Goal: Transaction & Acquisition: Obtain resource

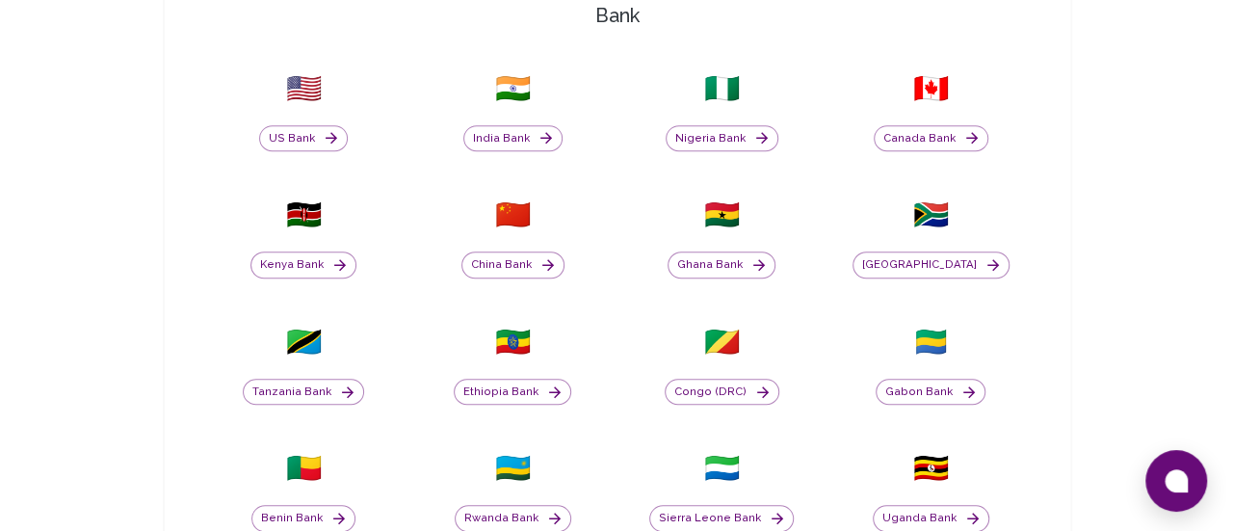
scroll to position [637, 0]
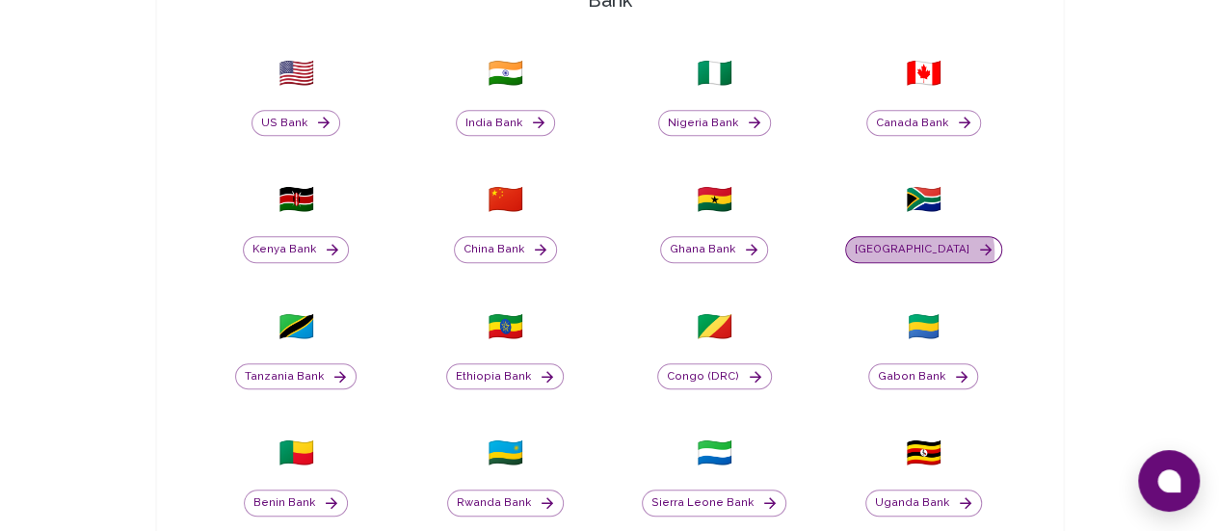
click at [845, 251] on button "[GEOGRAPHIC_DATA]" at bounding box center [923, 249] width 157 height 27
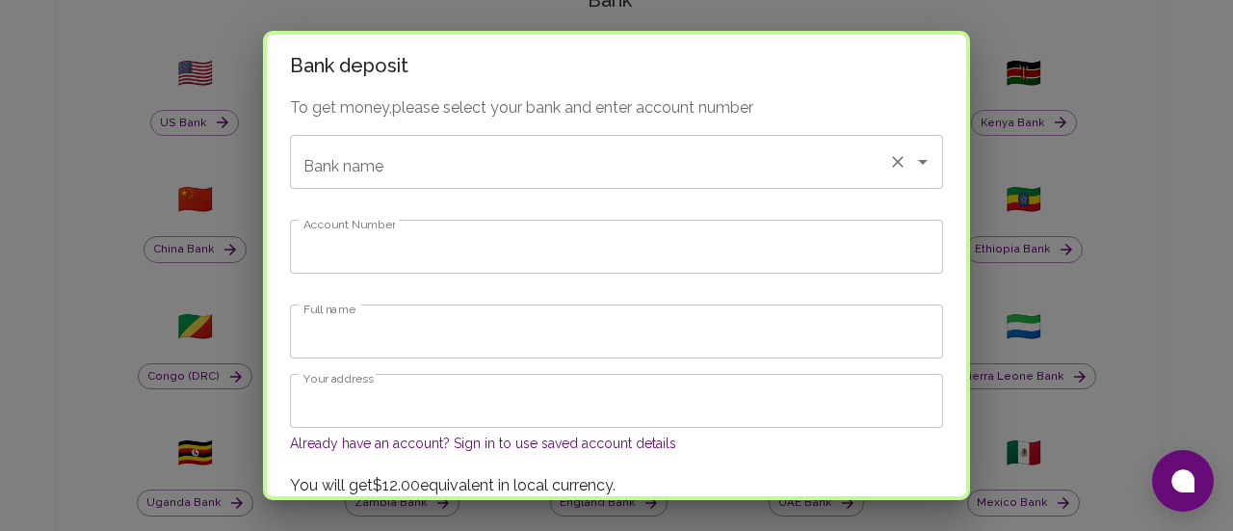
click at [477, 162] on input "Bank name" at bounding box center [590, 162] width 582 height 37
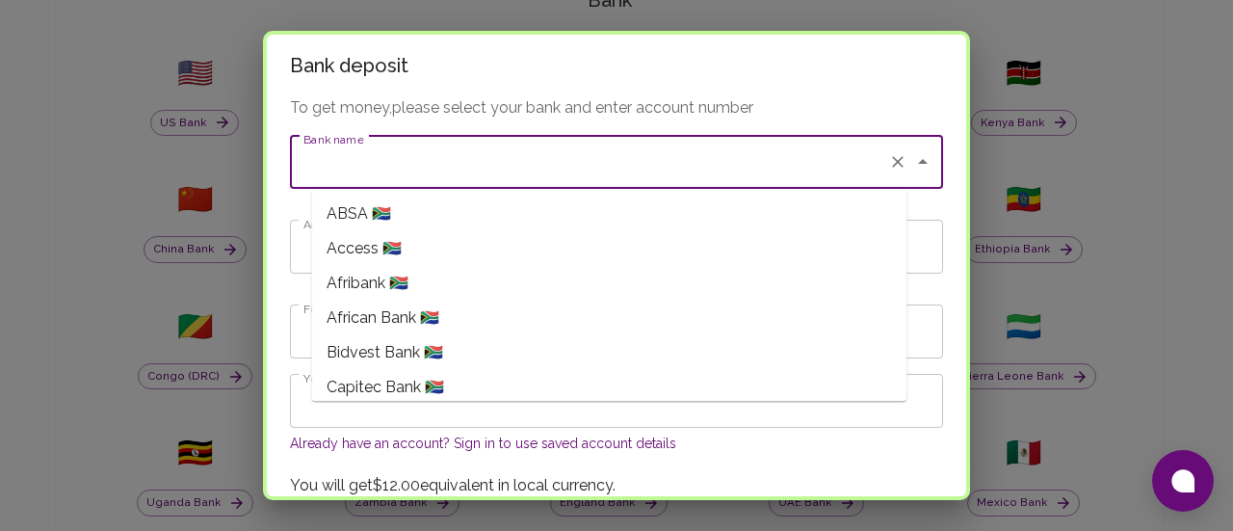
click at [489, 221] on li "ABSA 🇿🇦" at bounding box center [608, 214] width 595 height 35
type input "ABSA"
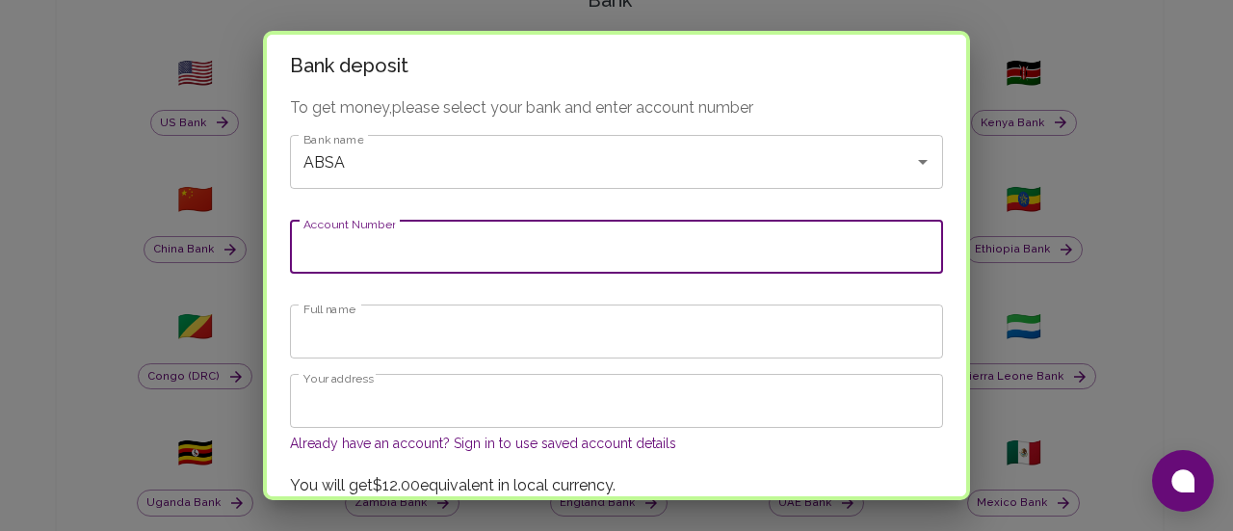
click at [497, 265] on input "Account Number" at bounding box center [616, 247] width 653 height 54
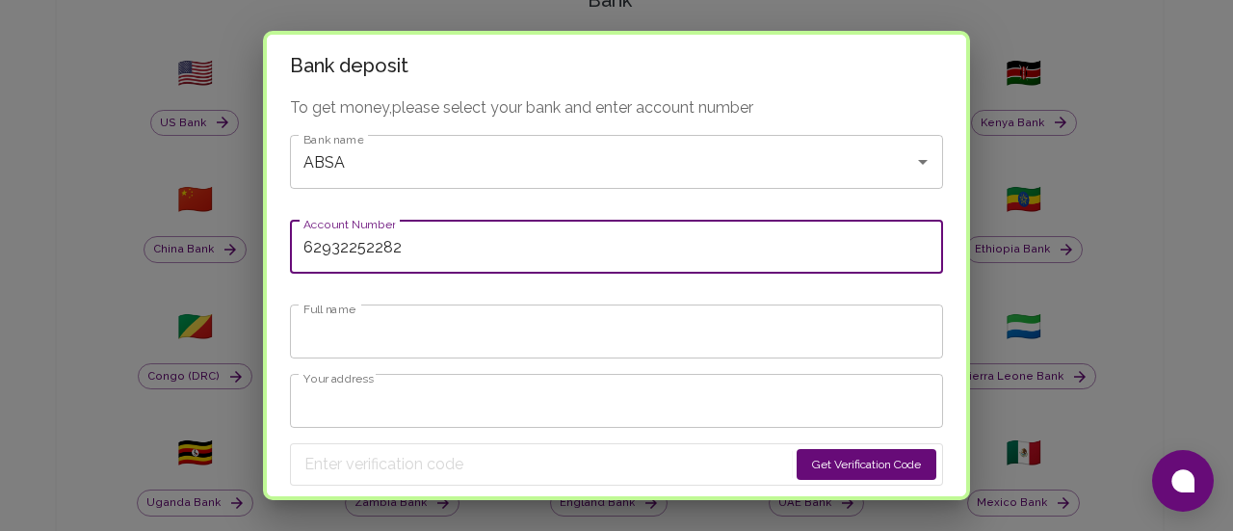
scroll to position [99, 0]
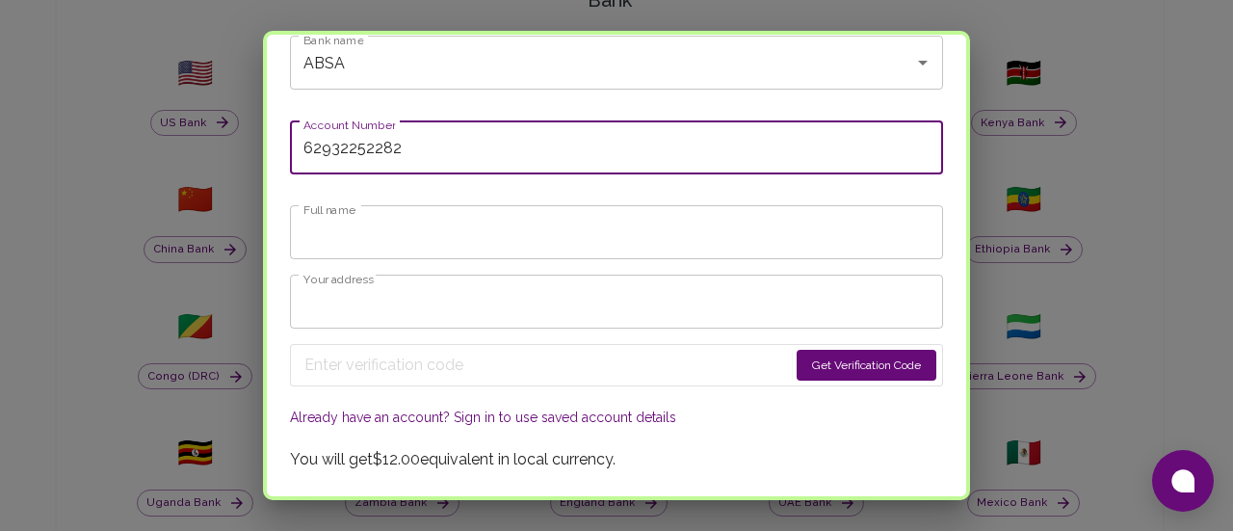
type input "62932252282"
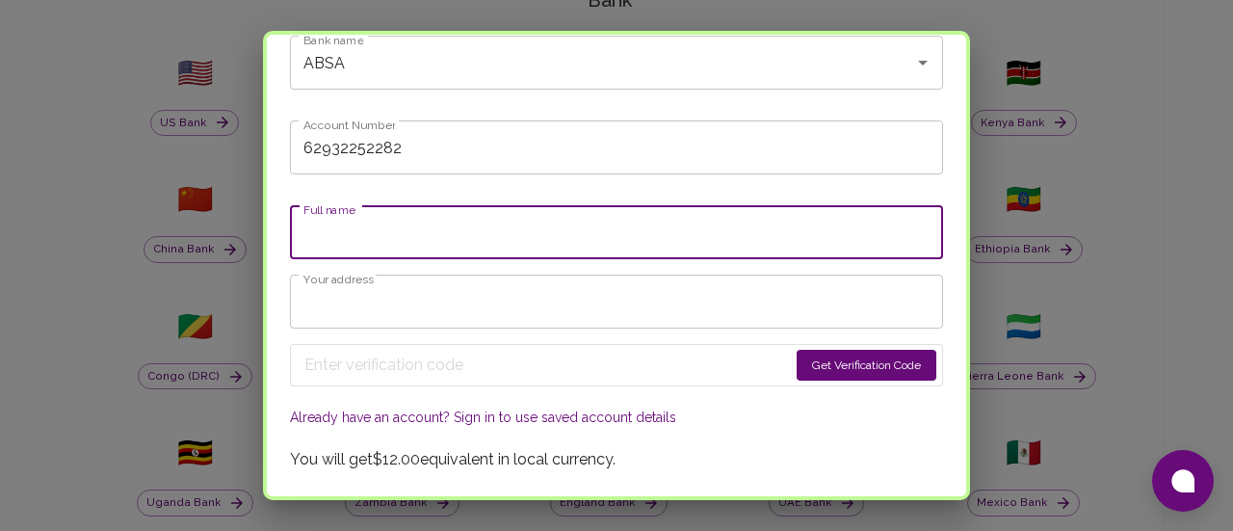
click at [432, 236] on input "Full name" at bounding box center [616, 232] width 653 height 54
type input "Summer Ngcobo"
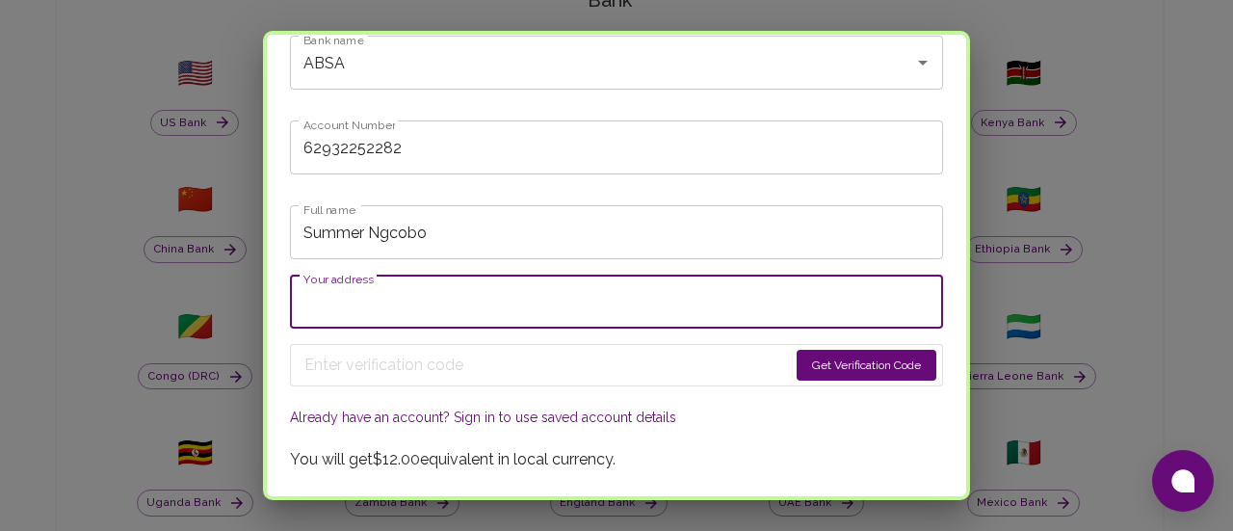
click at [448, 304] on input "Your address" at bounding box center [616, 302] width 653 height 54
type input "s"
click at [479, 302] on input "AA321 [GEOGRAPHIC_DATA]" at bounding box center [616, 302] width 653 height 54
type input "AA321 Mkhazini Area, [PERSON_NAME][GEOGRAPHIC_DATA]"
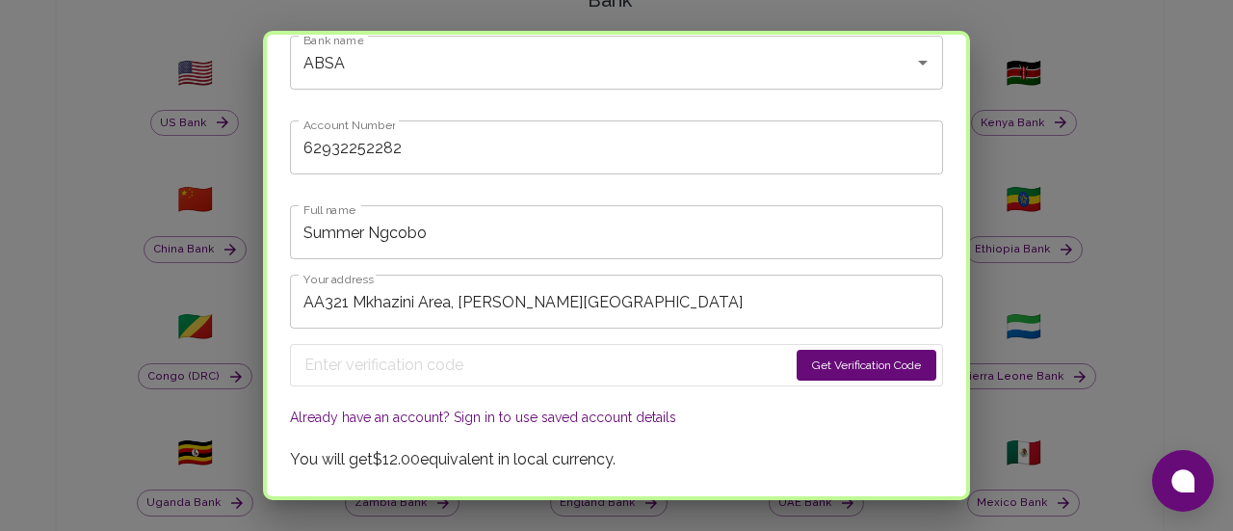
click at [877, 365] on button "Get Verification Code" at bounding box center [867, 365] width 140 height 31
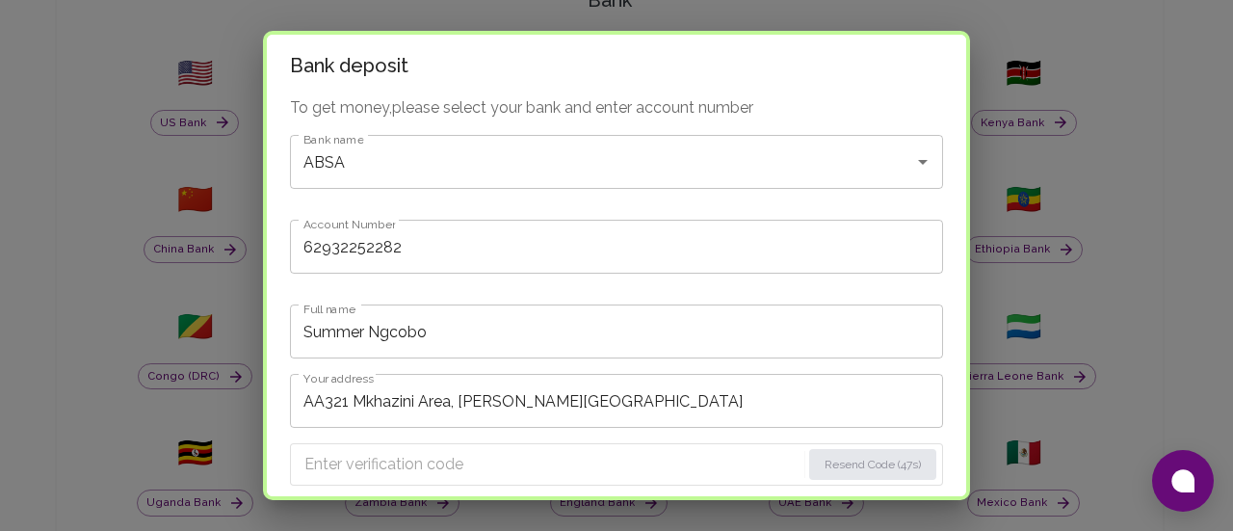
scroll to position [204, 0]
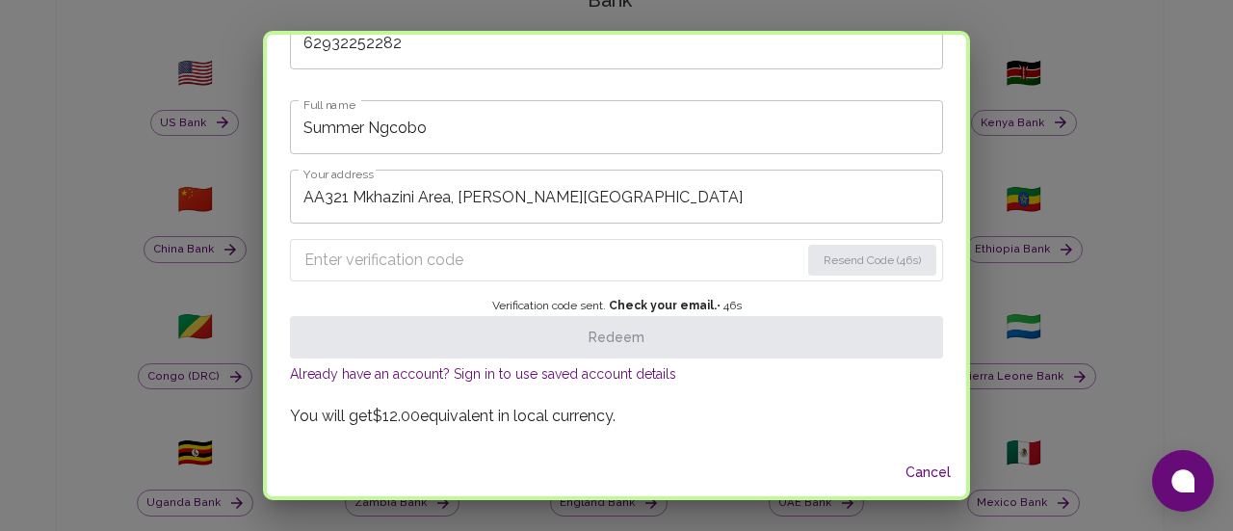
click at [564, 266] on input "Enter verification code" at bounding box center [551, 260] width 495 height 31
paste input "5692"
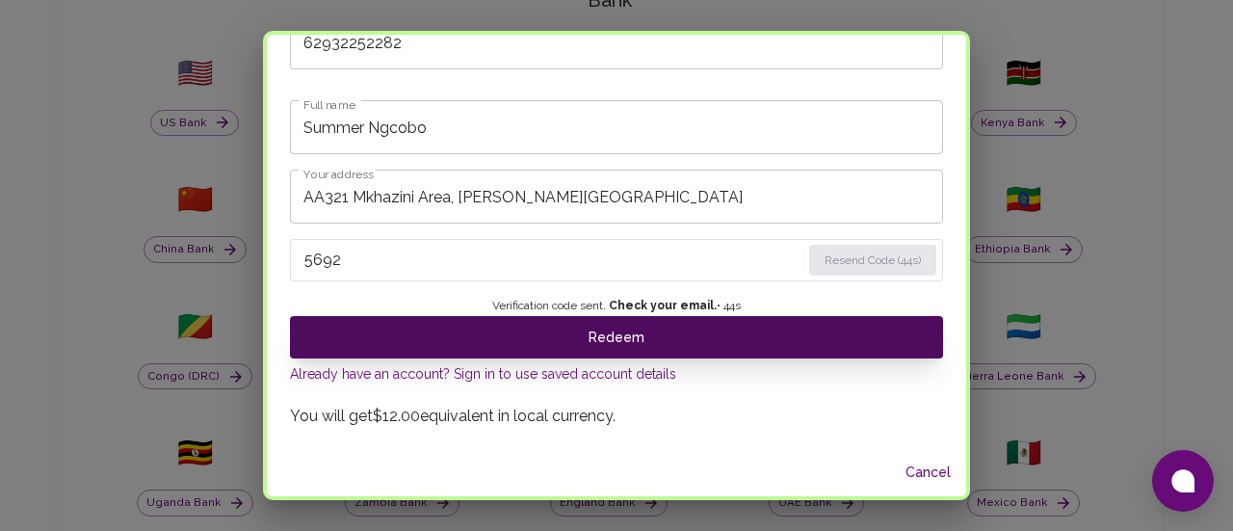
type input "5692"
click at [636, 335] on button "Redeem" at bounding box center [616, 337] width 653 height 42
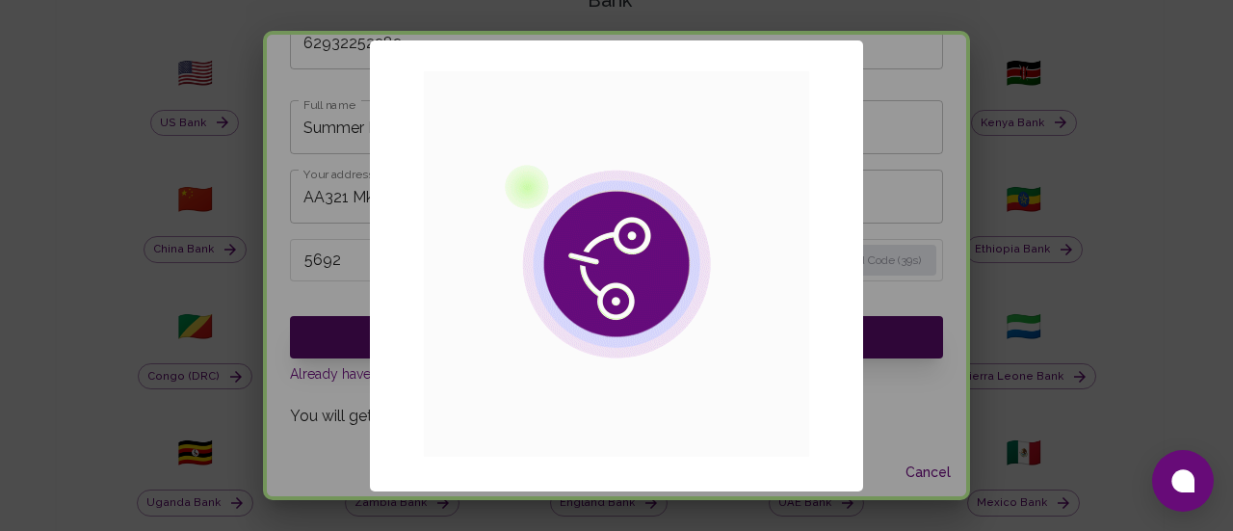
scroll to position [0, 0]
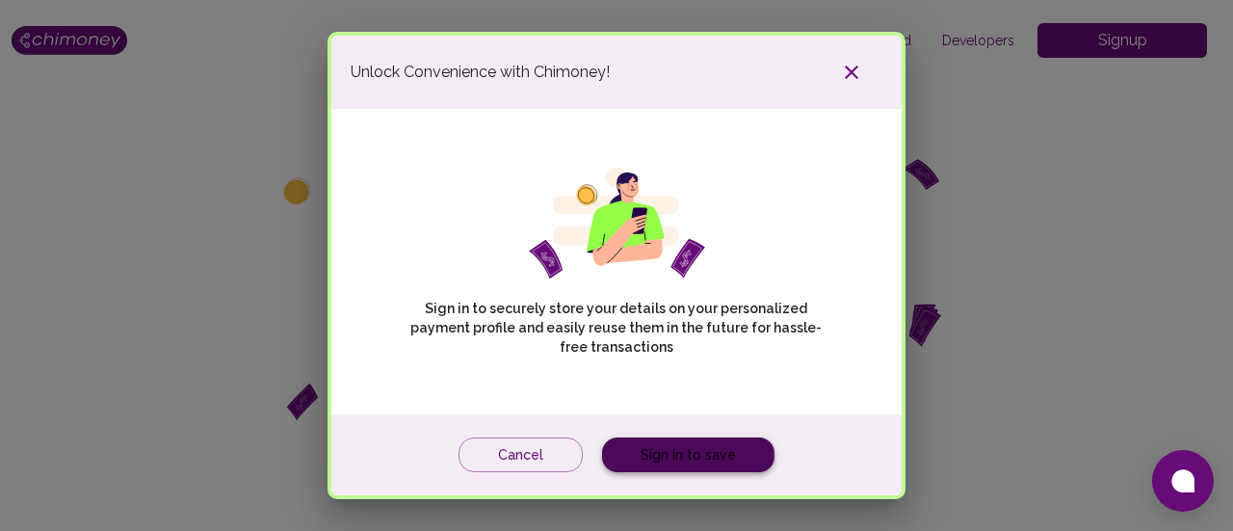
click at [661, 455] on link "Sign in to save" at bounding box center [688, 455] width 172 height 36
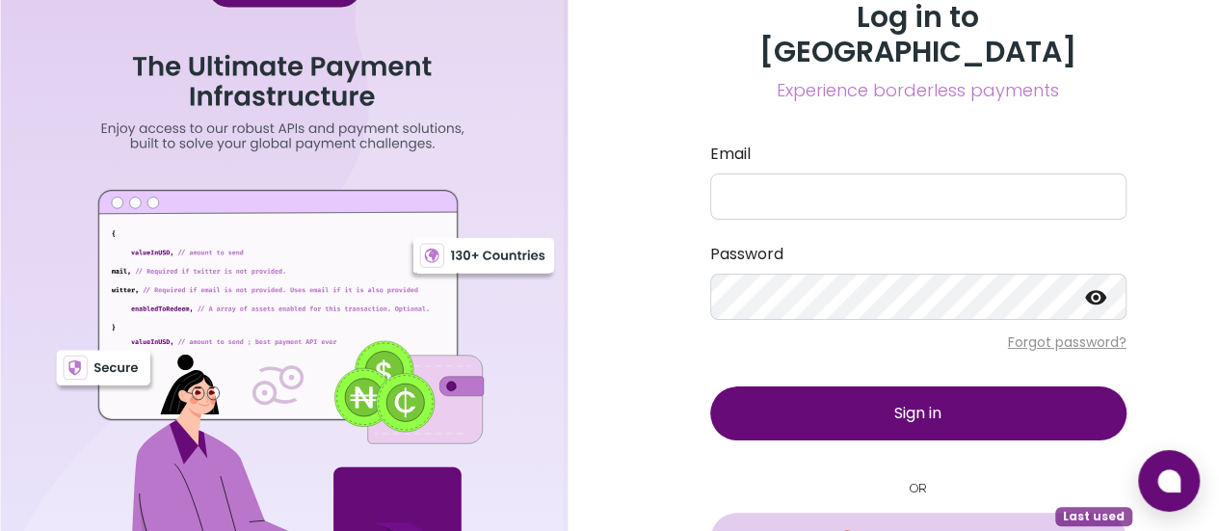
click at [900, 513] on button "Sign in with Google Last used" at bounding box center [918, 540] width 416 height 54
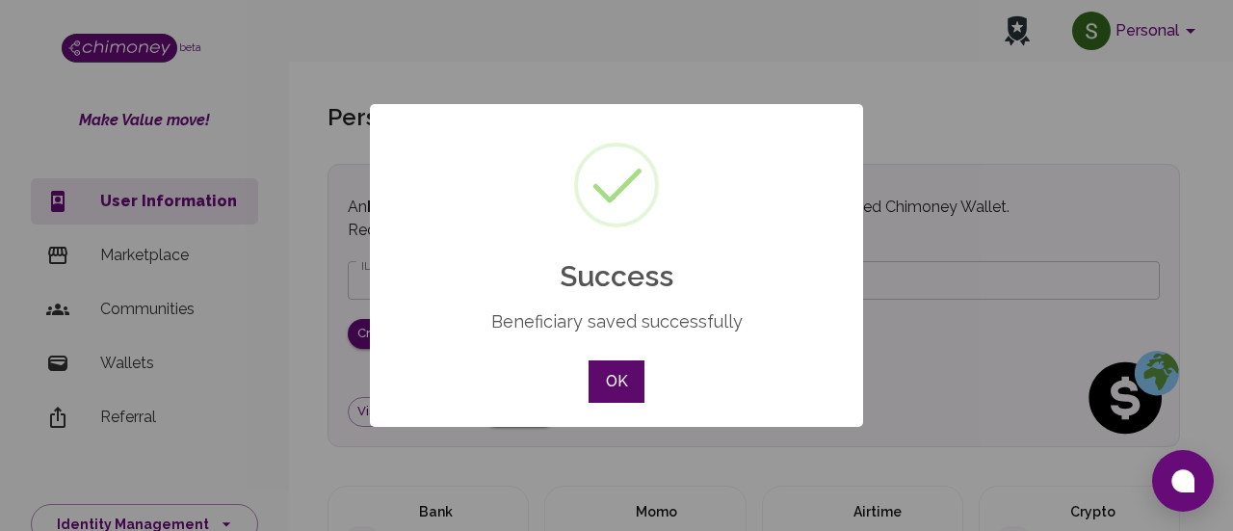
click at [609, 388] on button "OK" at bounding box center [617, 381] width 56 height 42
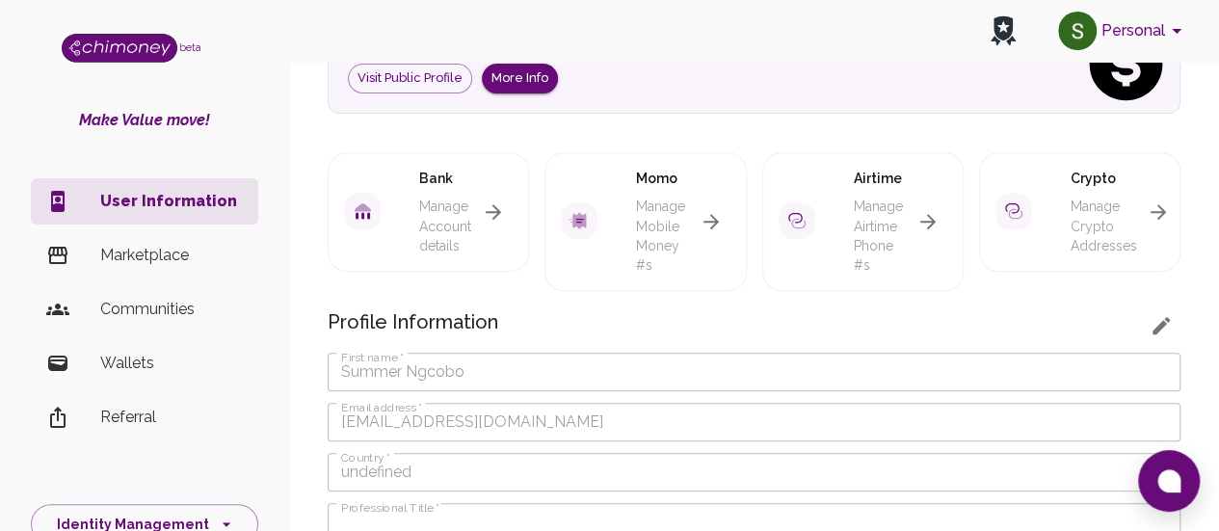
scroll to position [919, 0]
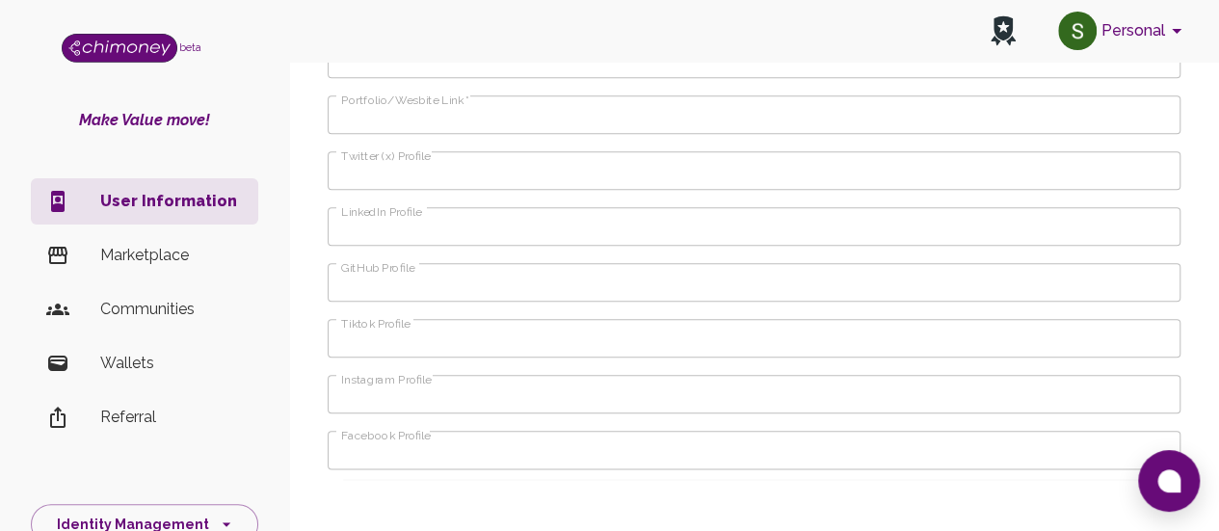
click at [113, 359] on p "Wallets" at bounding box center [171, 363] width 143 height 23
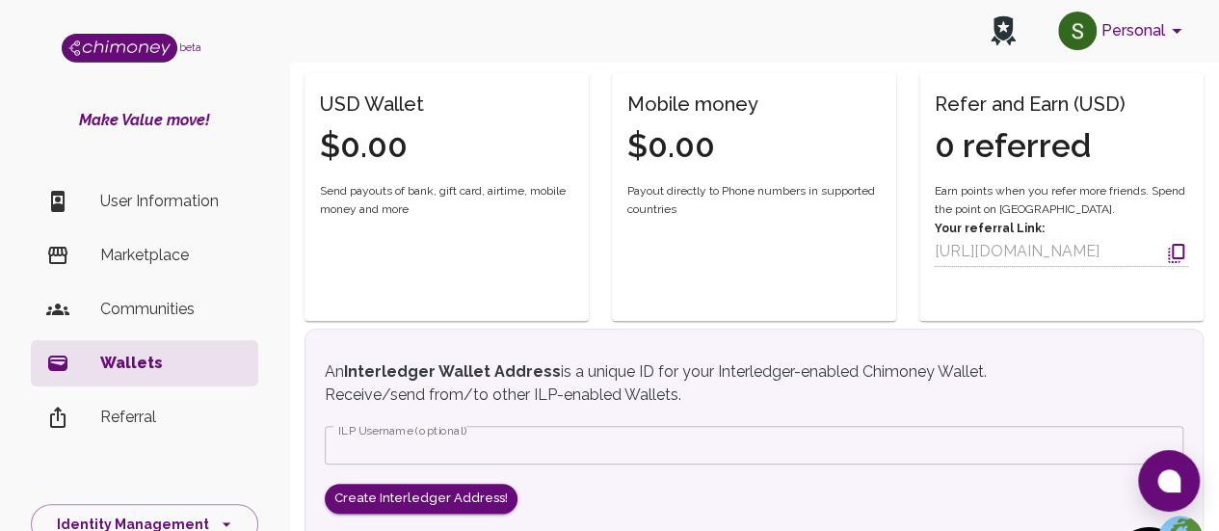
scroll to position [164, 0]
